Goal: Task Accomplishment & Management: Use online tool/utility

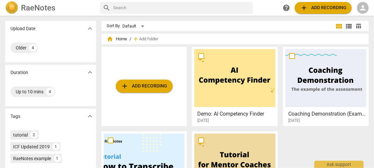
click at [321, 9] on span "add Add recording" at bounding box center [323, 8] width 46 height 8
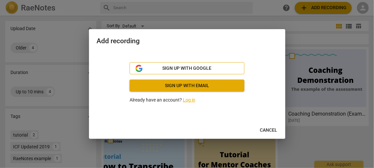
click at [204, 68] on span "Sign up with Google" at bounding box center [187, 68] width 49 height 7
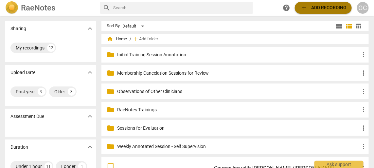
click at [313, 10] on span "add Add recording" at bounding box center [323, 8] width 46 height 8
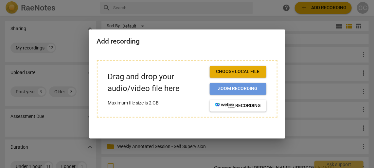
click at [248, 89] on span "Zoom recording" at bounding box center [238, 88] width 46 height 7
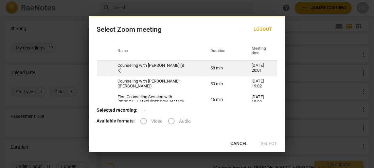
click at [160, 65] on td "Counseling with [PERSON_NAME] (B K)" at bounding box center [156, 68] width 93 height 16
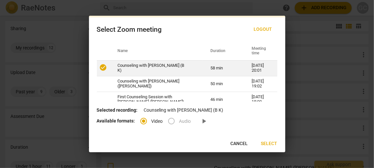
radio input "true"
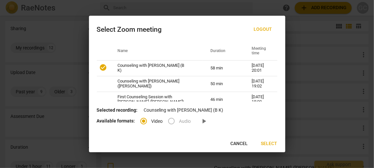
click at [269, 142] on span "Select" at bounding box center [269, 143] width 16 height 7
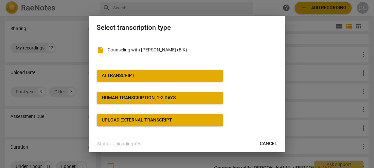
click at [160, 76] on span "AI Transcript" at bounding box center [160, 75] width 116 height 7
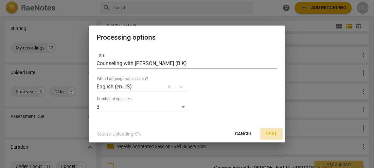
click at [272, 131] on span "Next" at bounding box center [272, 134] width 12 height 7
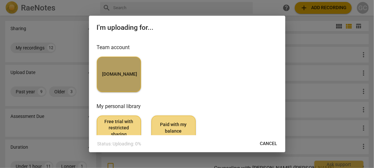
click at [114, 63] on button "MyCounselor.Online" at bounding box center [119, 74] width 44 height 35
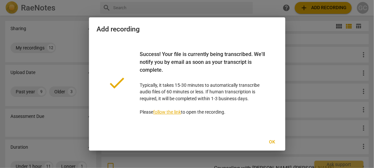
click at [272, 140] on span "Ok" at bounding box center [272, 142] width 10 height 7
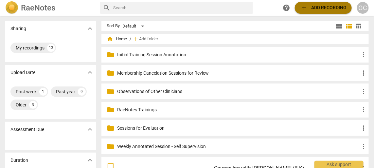
click at [312, 8] on span "add Add recording" at bounding box center [323, 8] width 46 height 8
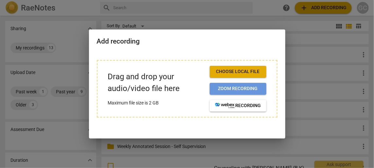
click at [232, 88] on span "Zoom recording" at bounding box center [238, 88] width 46 height 7
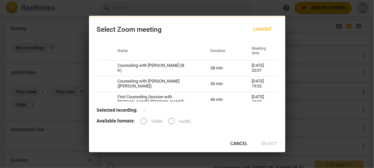
scroll to position [32, 0]
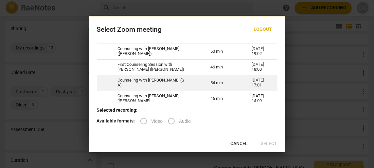
click at [217, 83] on td "54 min" at bounding box center [223, 83] width 41 height 16
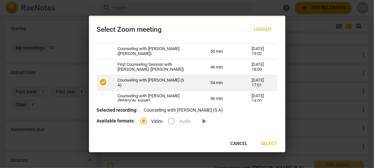
click at [137, 83] on td "Counseling with Gregory Cooney (S A)" at bounding box center [156, 83] width 93 height 16
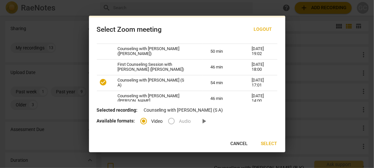
radio input "true"
click at [267, 143] on span "Select" at bounding box center [269, 143] width 16 height 7
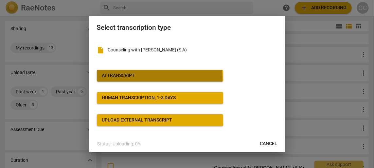
click at [157, 77] on span "AI Transcript" at bounding box center [160, 75] width 116 height 7
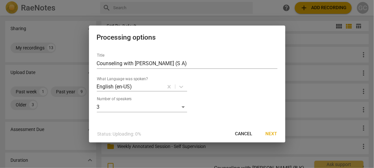
click at [270, 133] on span "Next" at bounding box center [272, 134] width 12 height 7
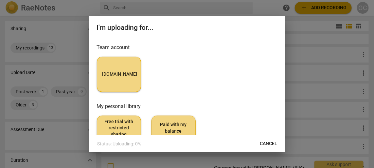
click at [113, 77] on span "MyCounselor.Online" at bounding box center [118, 74] width 33 height 7
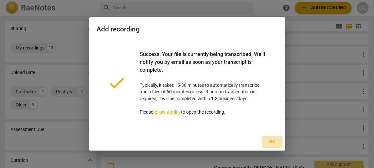
click at [275, 140] on span "Ok" at bounding box center [272, 142] width 10 height 7
